Goal: Transaction & Acquisition: Purchase product/service

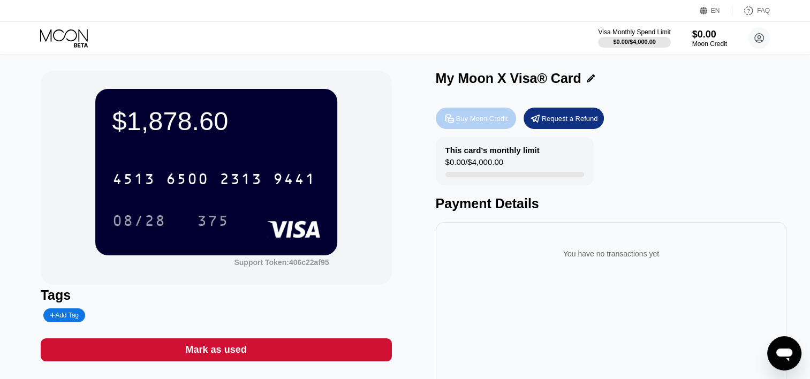
click at [484, 128] on div "Buy Moon Credit" at bounding box center [476, 118] width 80 height 21
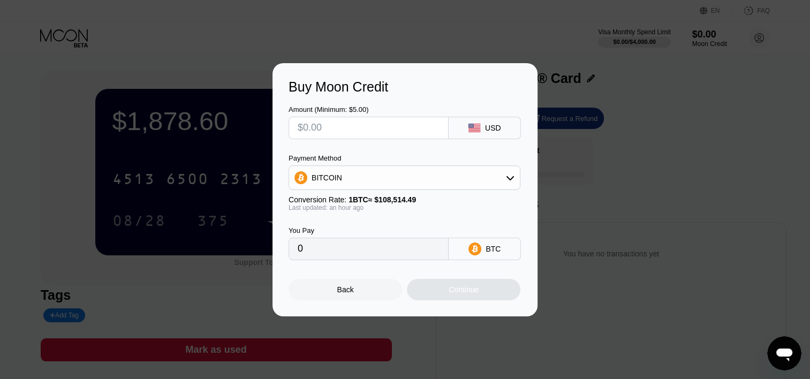
click at [368, 125] on input "text" at bounding box center [369, 127] width 142 height 21
paste input "$[CREDIT_CARD_NUMBER]"
type input "$[CREDIT_CARD_NUMBER]"
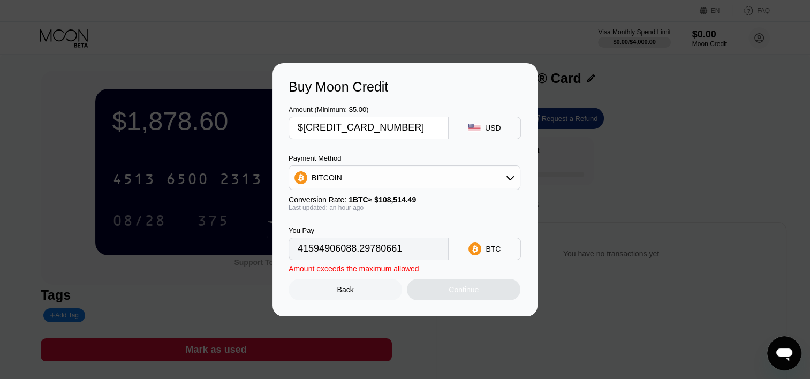
type input "41614261472.13643827"
type input "$1"
type input "0.00000922"
type input "$18"
type input "0.00016596"
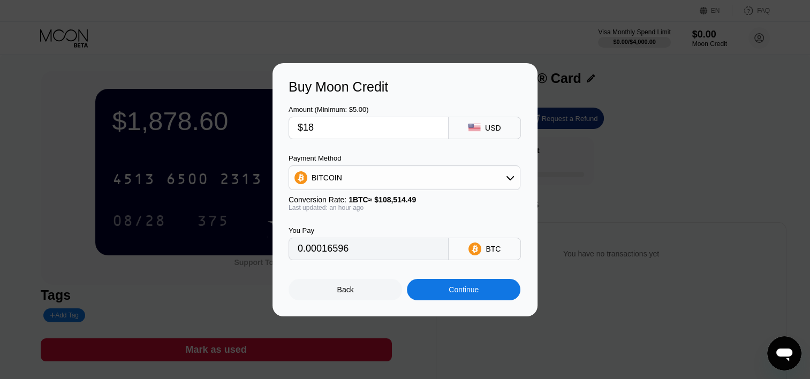
type input "$187"
type input "0.00172408"
type input "$1878"
type input "0.01731450"
type input "$1878.5"
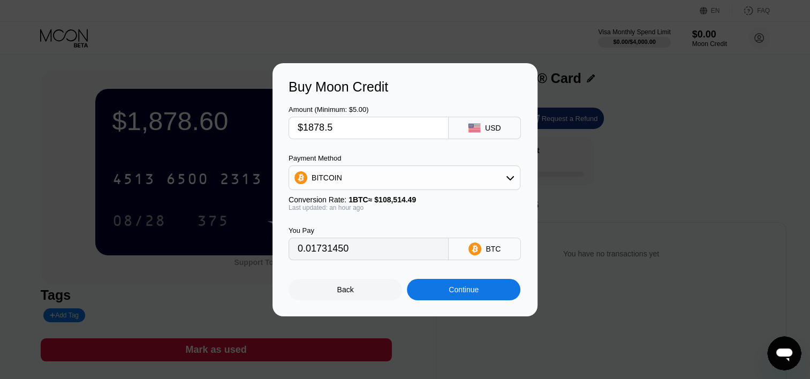
type input "0.01731911"
type input "$1878.59"
type input "0.01731994"
type input "$1878.59"
click at [376, 188] on div "BITCOIN" at bounding box center [404, 177] width 231 height 21
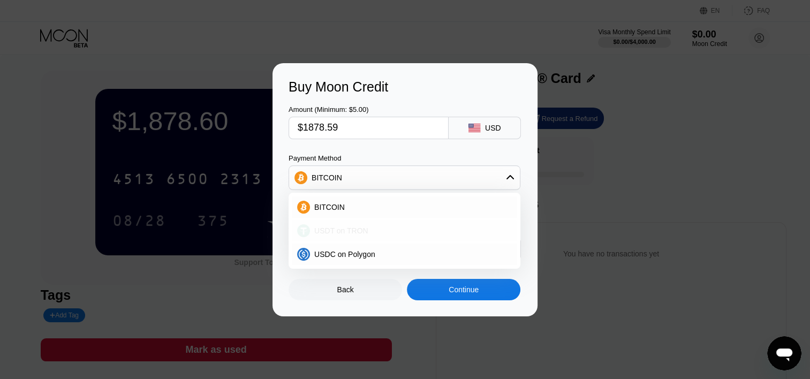
click at [400, 224] on div "USDT on TRON" at bounding box center [404, 230] width 225 height 21
type input "1897.57"
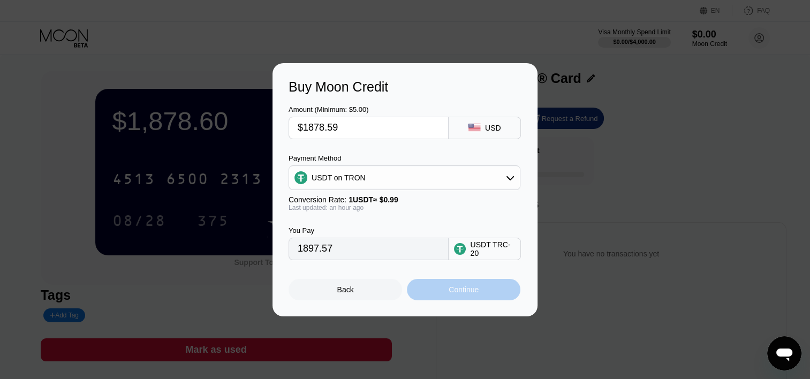
click at [452, 287] on div "Continue" at bounding box center [463, 289] width 113 height 21
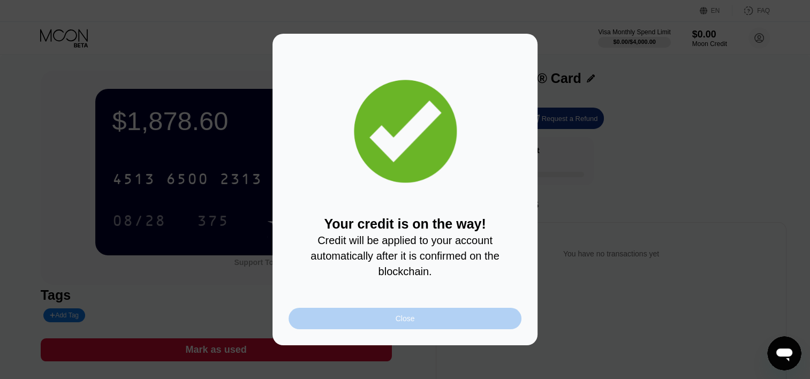
click at [379, 329] on div "Close" at bounding box center [404, 318] width 233 height 21
